Goal: Task Accomplishment & Management: Manage account settings

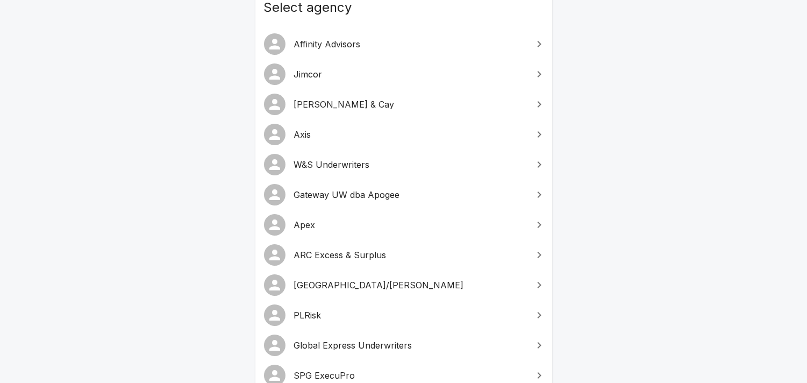
scroll to position [159, 0]
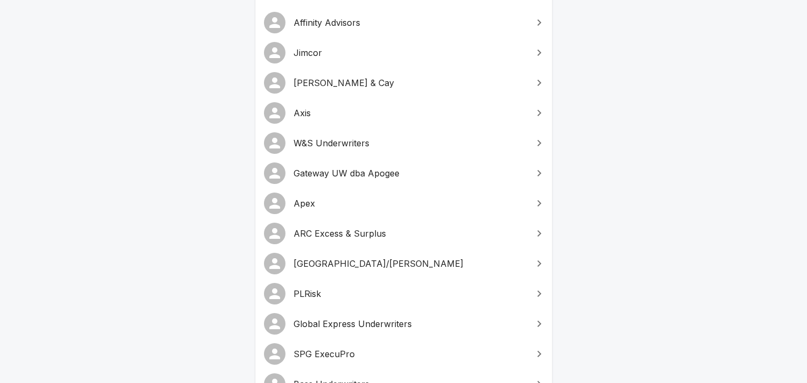
click at [395, 169] on span "Gateway UW dba Apogee" at bounding box center [410, 173] width 232 height 13
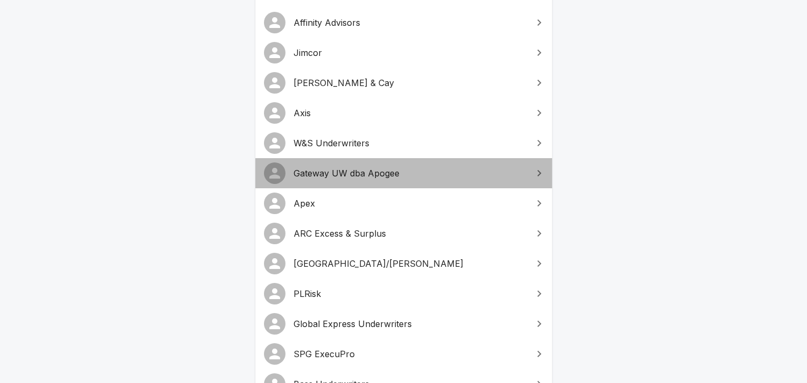
click at [395, 169] on span "Gateway UW dba Apogee" at bounding box center [410, 173] width 232 height 13
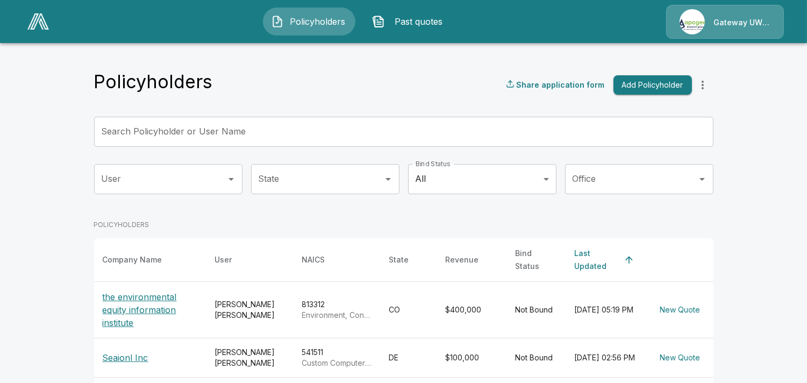
click at [731, 17] on p "Gateway UW dba Apogee" at bounding box center [742, 22] width 57 height 11
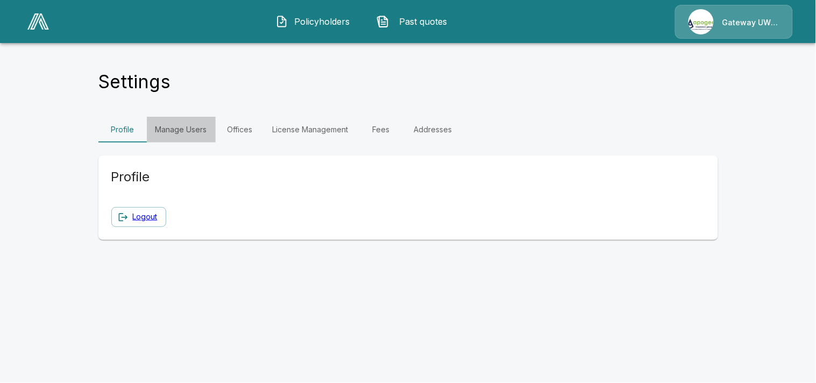
click at [176, 131] on link "Manage Users" at bounding box center [181, 130] width 69 height 26
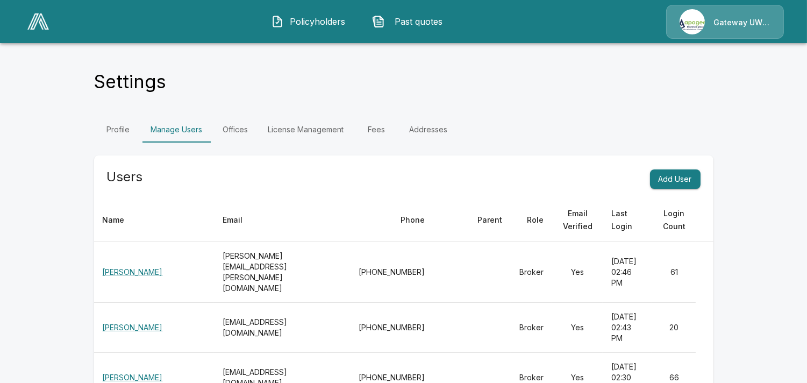
click at [443, 76] on div "Settings" at bounding box center [403, 84] width 619 height 29
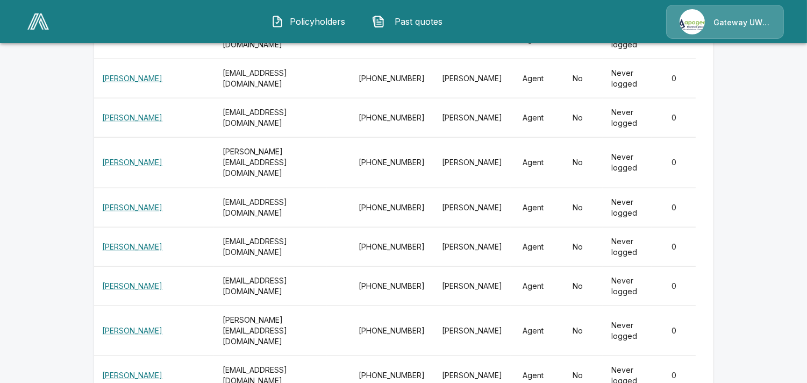
scroll to position [15852, 0]
